Goal: Task Accomplishment & Management: Manage account settings

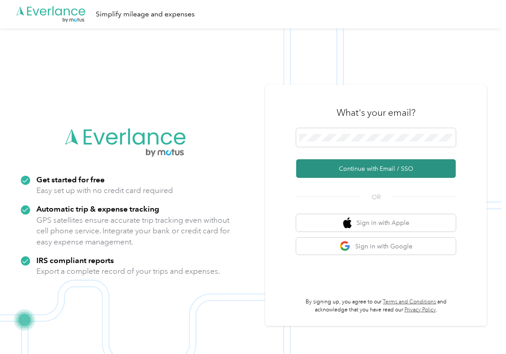
click at [318, 169] on button "Continue with Email / SSO" at bounding box center [376, 168] width 160 height 19
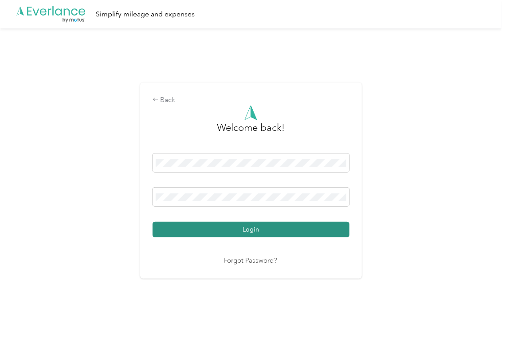
click at [206, 229] on button "Login" at bounding box center [251, 230] width 197 height 16
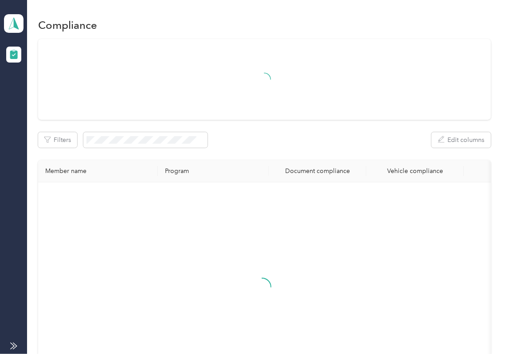
click at [323, 149] on div "Filters Edit columns Member name Program Document compliance Vehicle compliance" at bounding box center [264, 223] width 453 height 369
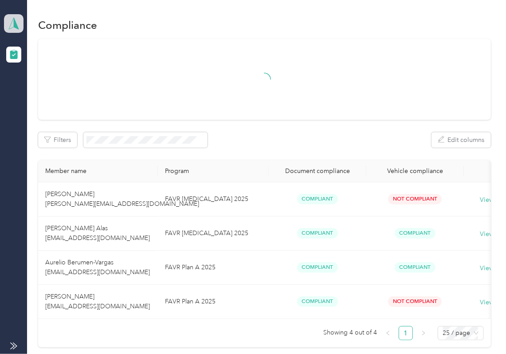
click at [9, 17] on icon at bounding box center [13, 23] width 13 height 12
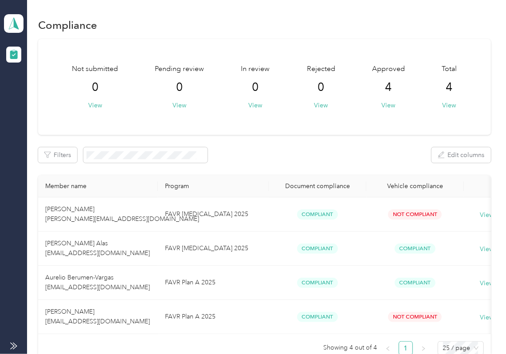
click at [41, 90] on div "Log out" at bounding box center [29, 92] width 34 height 9
